Goal: Information Seeking & Learning: Learn about a topic

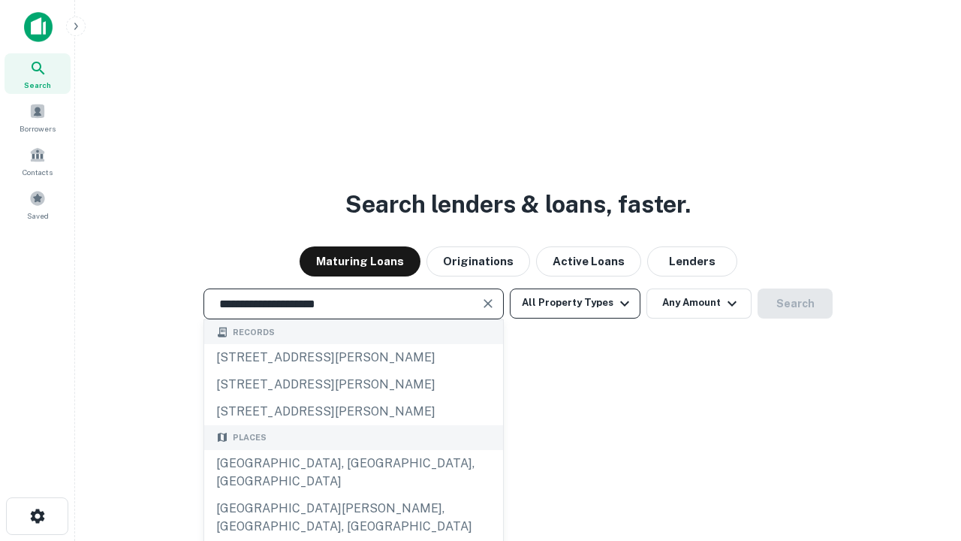
click at [353, 495] on div "[GEOGRAPHIC_DATA], [GEOGRAPHIC_DATA], [GEOGRAPHIC_DATA]" at bounding box center [353, 472] width 299 height 45
click at [575, 303] on button "All Property Types" at bounding box center [575, 303] width 131 height 30
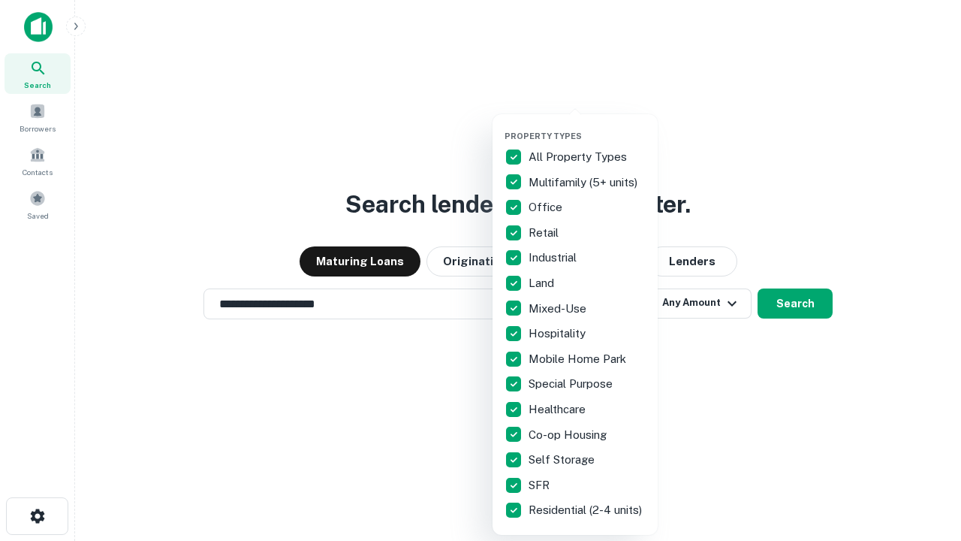
type input "**********"
click at [587, 126] on button "button" at bounding box center [587, 126] width 165 height 1
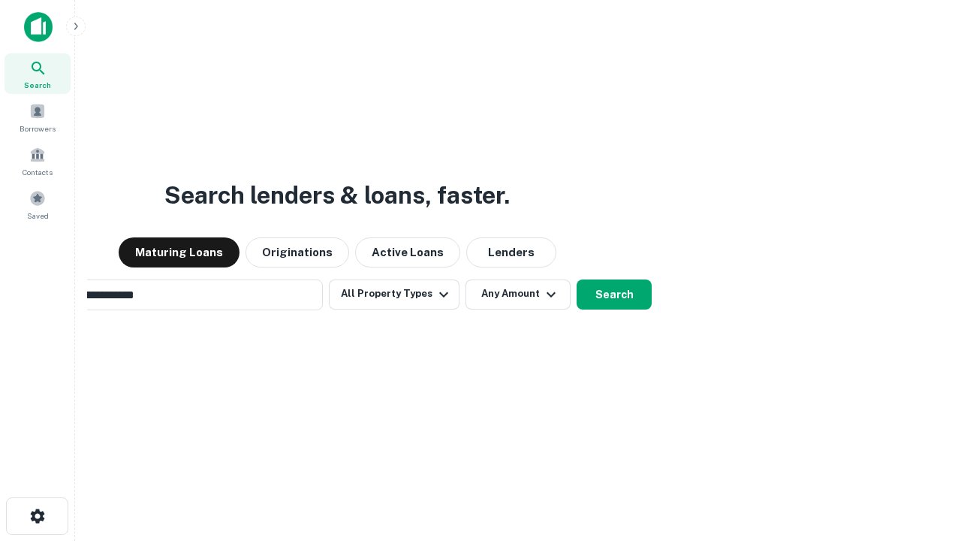
scroll to position [23, 0]
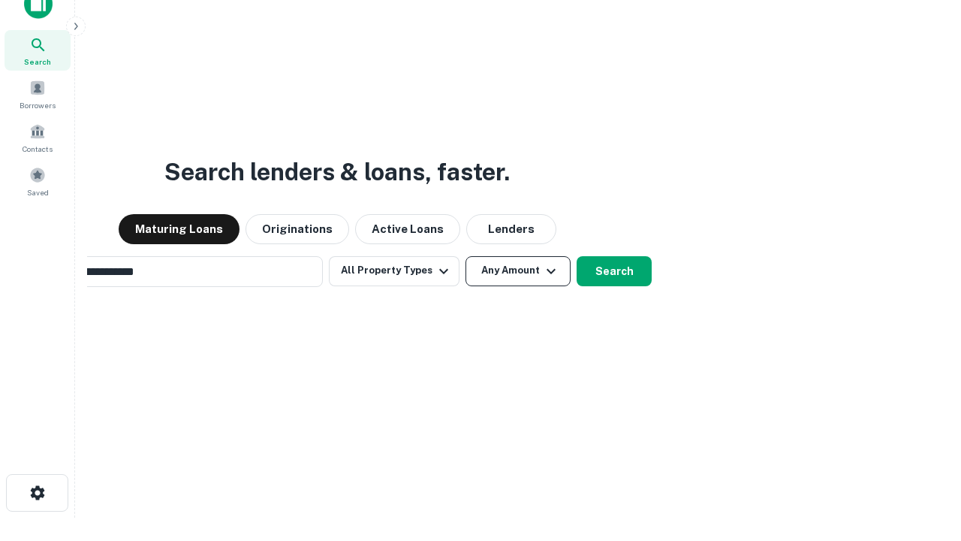
click at [466, 256] on button "Any Amount" at bounding box center [518, 271] width 105 height 30
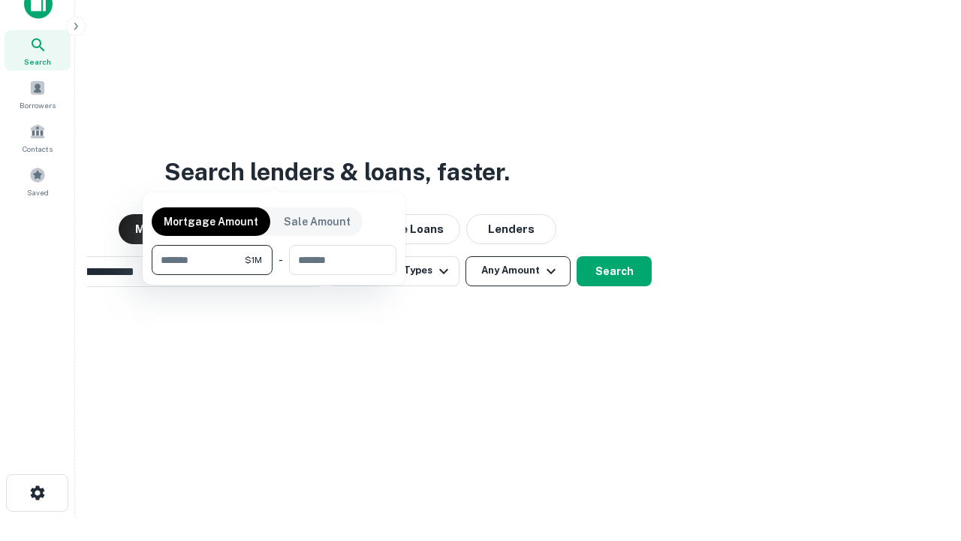
scroll to position [108, 425]
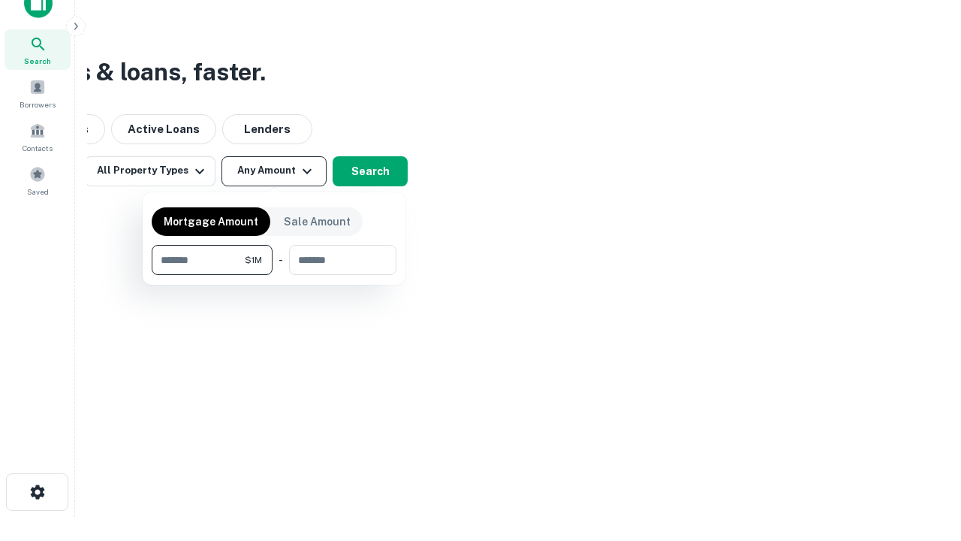
type input "*******"
click at [274, 275] on button "button" at bounding box center [274, 275] width 245 height 1
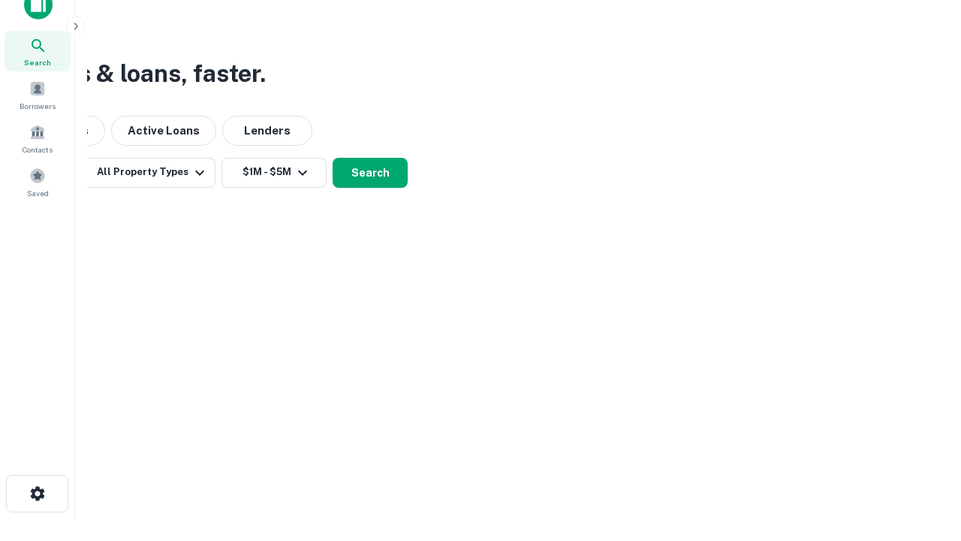
scroll to position [9, 277]
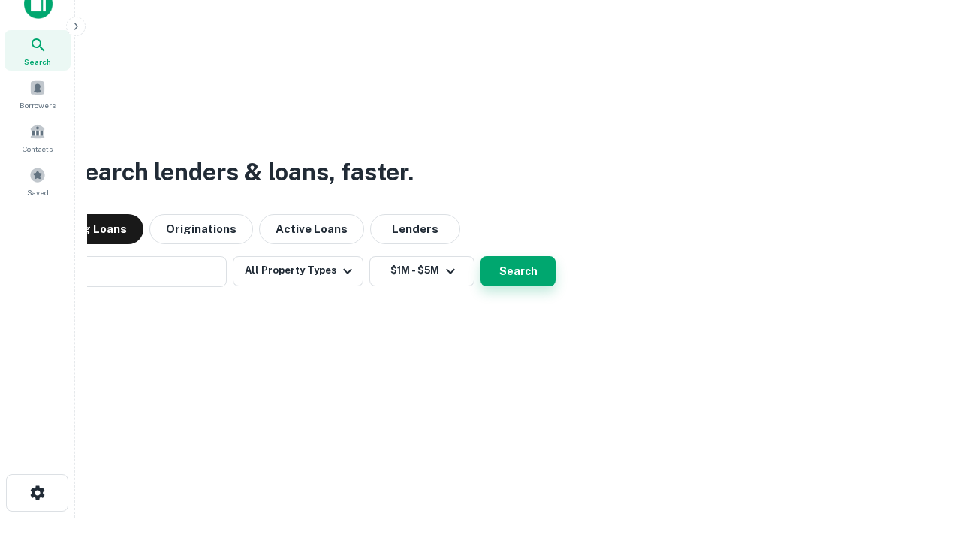
click at [481, 256] on button "Search" at bounding box center [518, 271] width 75 height 30
